Goal: Find contact information: Find contact information

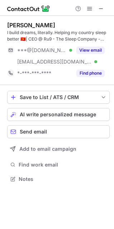
scroll to position [174, 114]
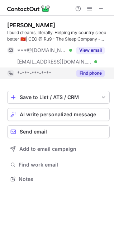
click at [94, 76] on button "Find phone" at bounding box center [90, 73] width 28 height 7
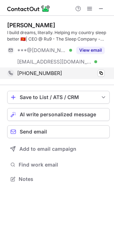
click at [98, 69] on div "[PHONE_NUMBER] Copy" at bounding box center [56, 72] width 98 height 11
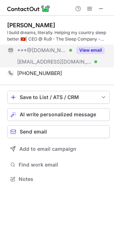
click at [87, 51] on button "View email" at bounding box center [90, 50] width 28 height 7
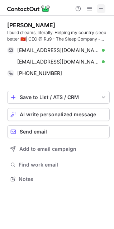
click at [103, 10] on span at bounding box center [101, 9] width 6 height 6
